Goal: Task Accomplishment & Management: Manage account settings

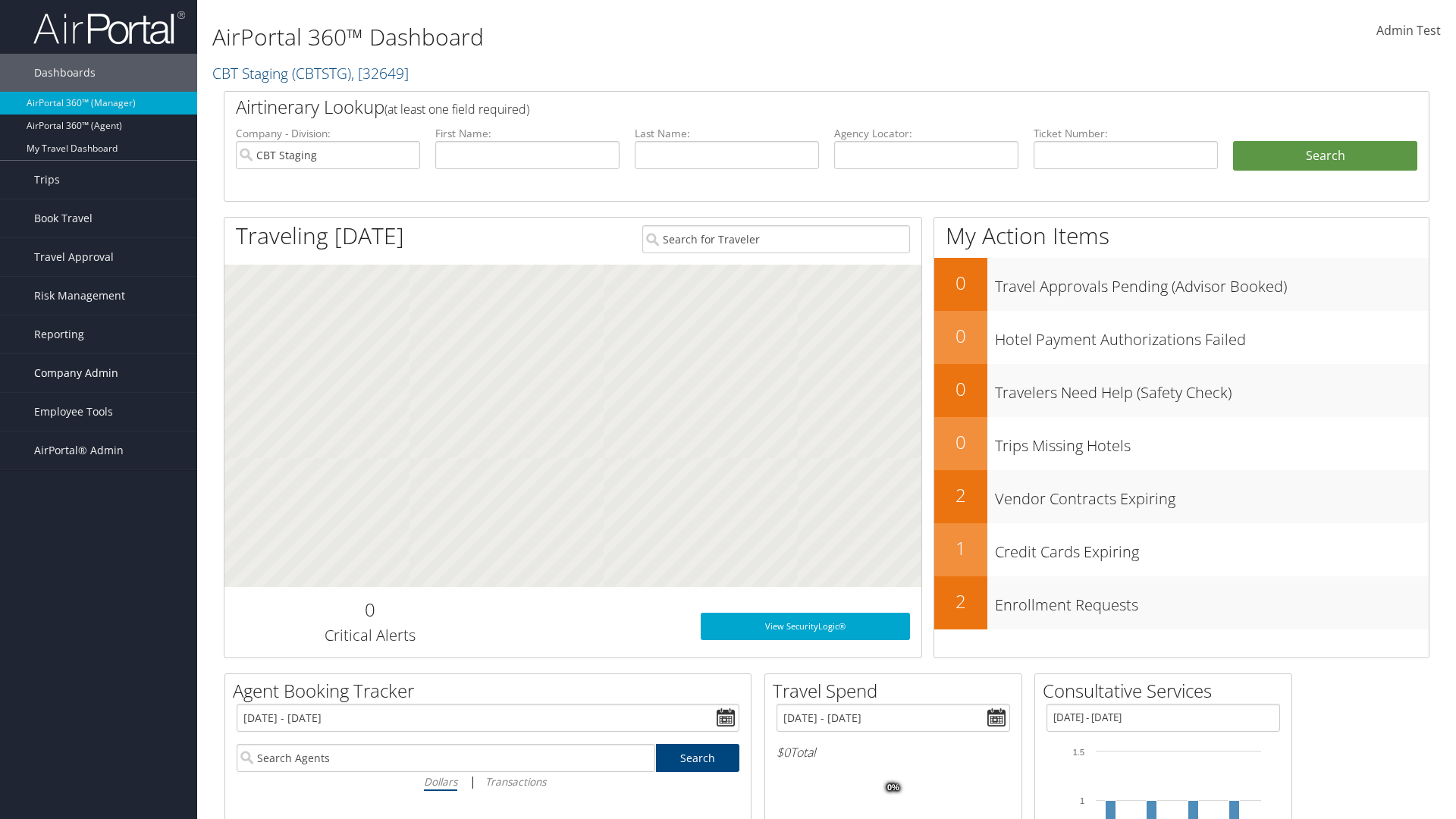
click at [99, 373] on span "Company Admin" at bounding box center [76, 372] width 84 height 38
click at [99, 722] on link "Virtual Pay Settings" at bounding box center [99, 721] width 197 height 22
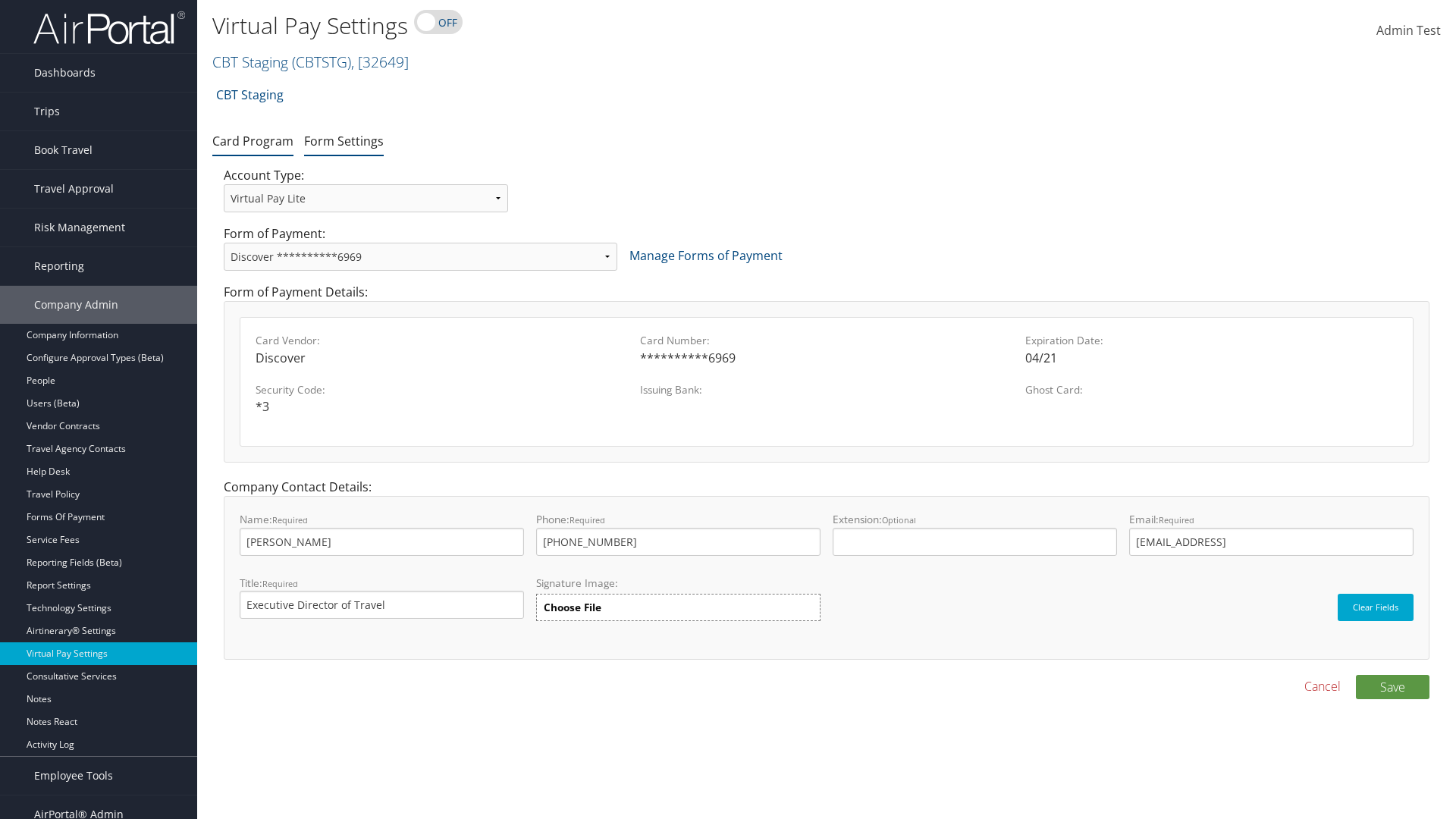
click at [344, 141] on link "Form Settings" at bounding box center [343, 141] width 79 height 17
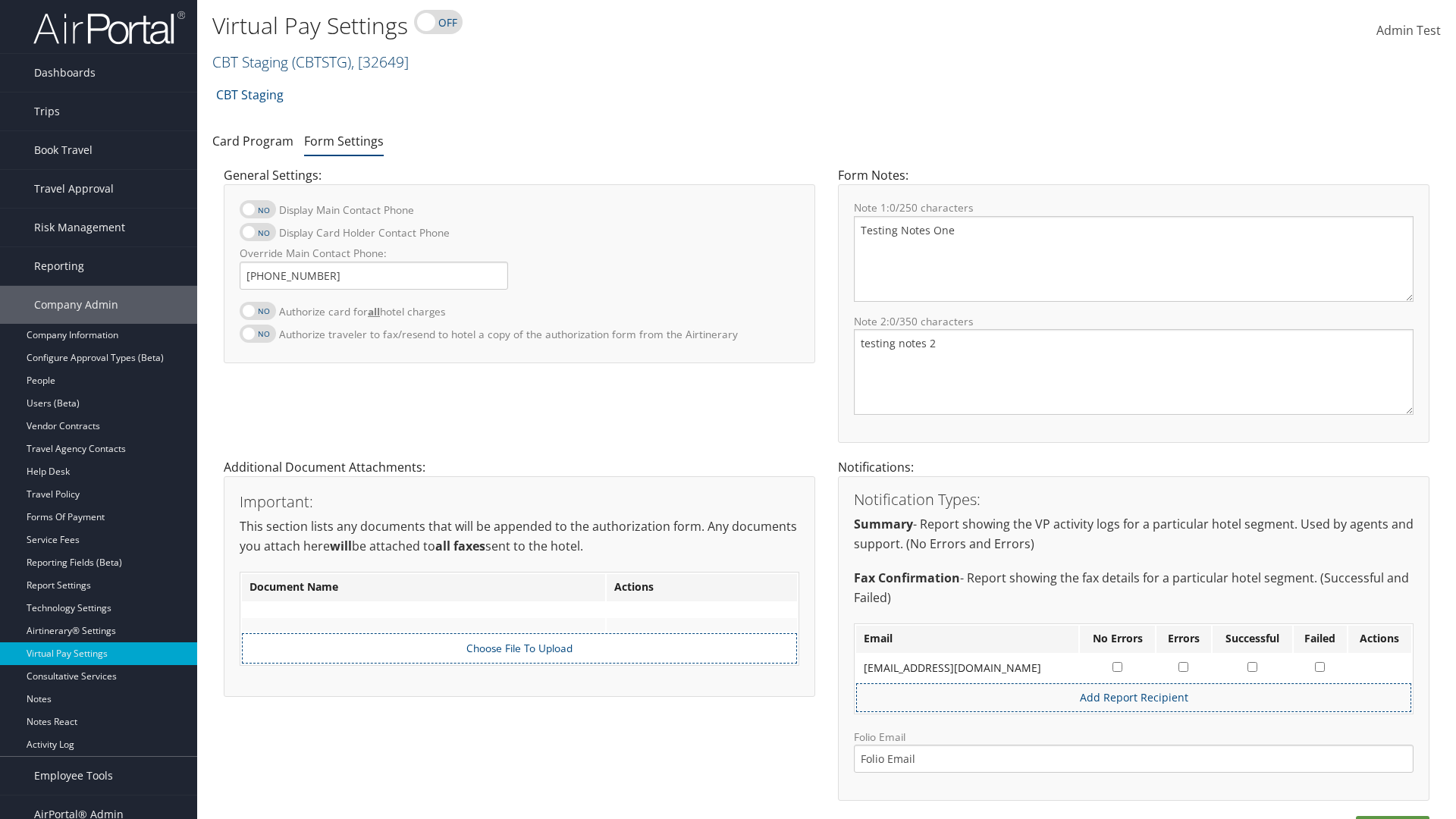
click at [250, 62] on link "CBT Staging ( CBTSTG ) , [ 32649 ]" at bounding box center [310, 62] width 196 height 21
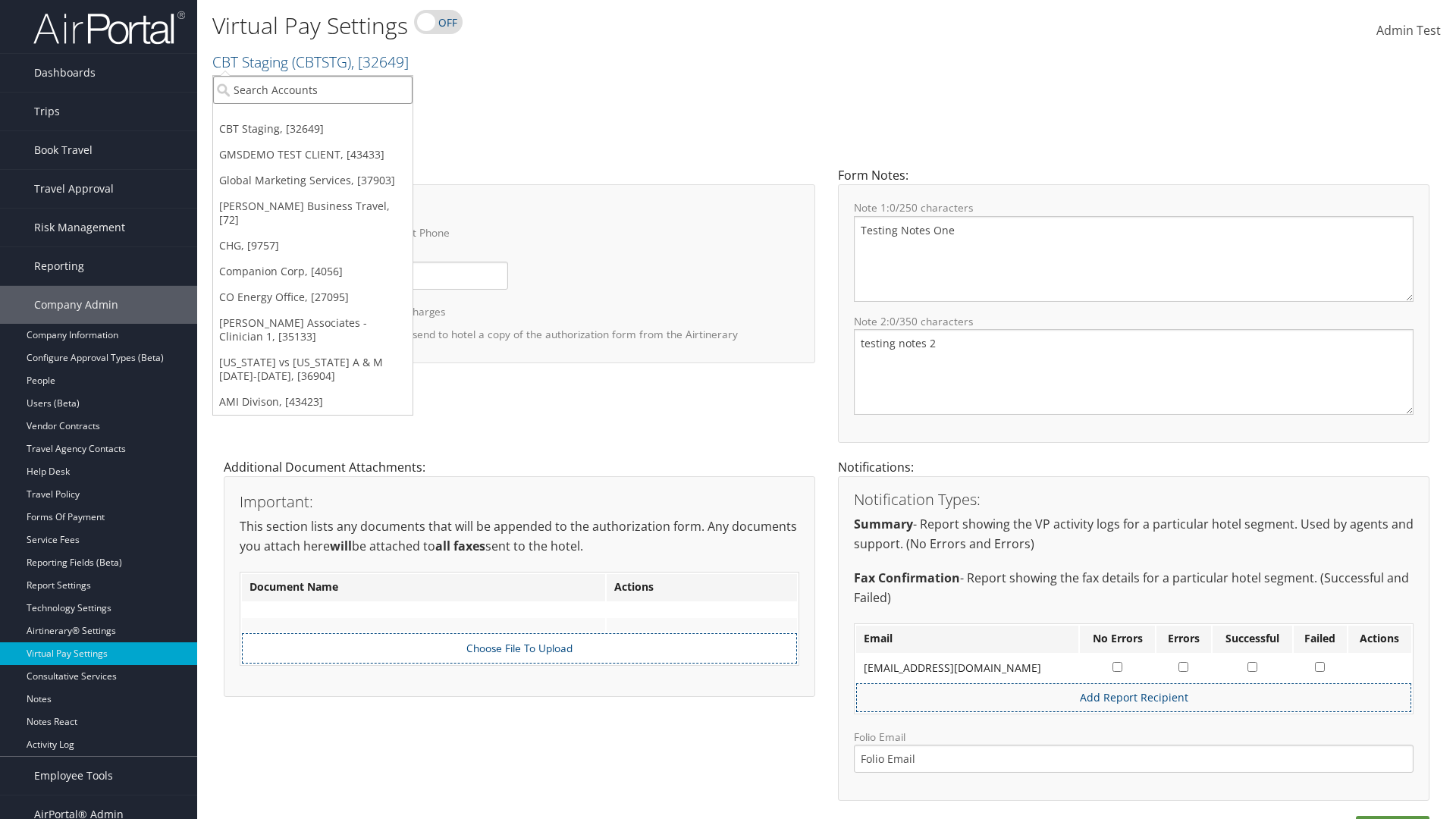
click at [313, 90] on input "search" at bounding box center [313, 90] width 199 height 28
type input "GMSDEMO TEST CLIENT"
